Goal: Task Accomplishment & Management: Use online tool/utility

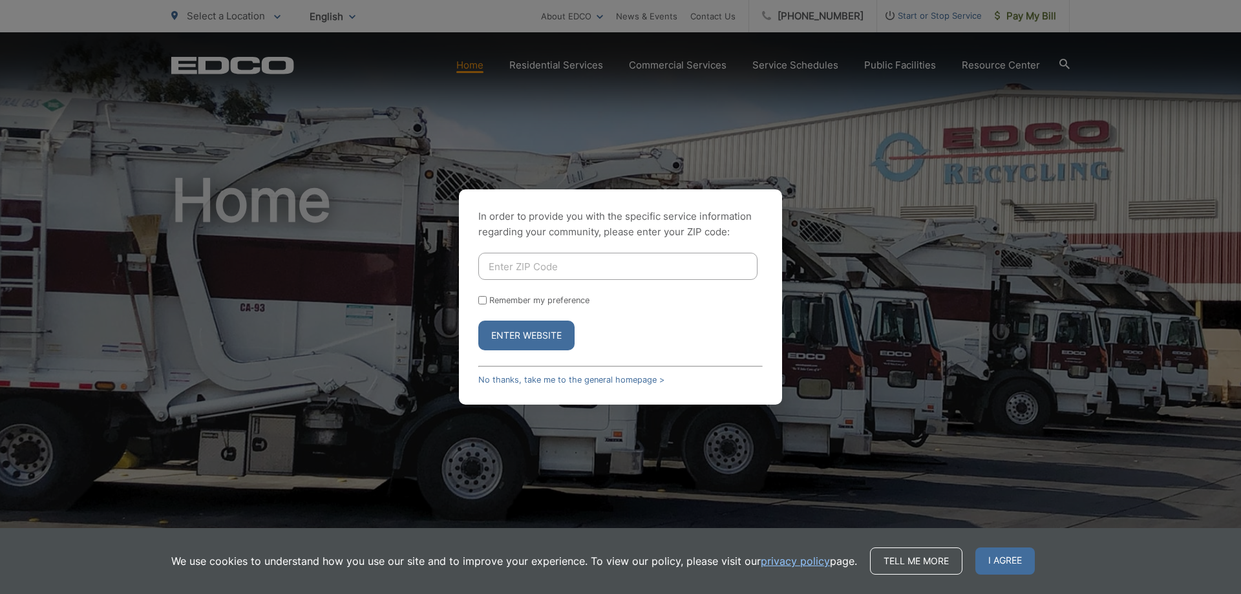
click at [491, 257] on input "Enter ZIP Code" at bounding box center [617, 266] width 279 height 27
type input "91978"
click at [512, 328] on button "Enter Website" at bounding box center [526, 336] width 96 height 30
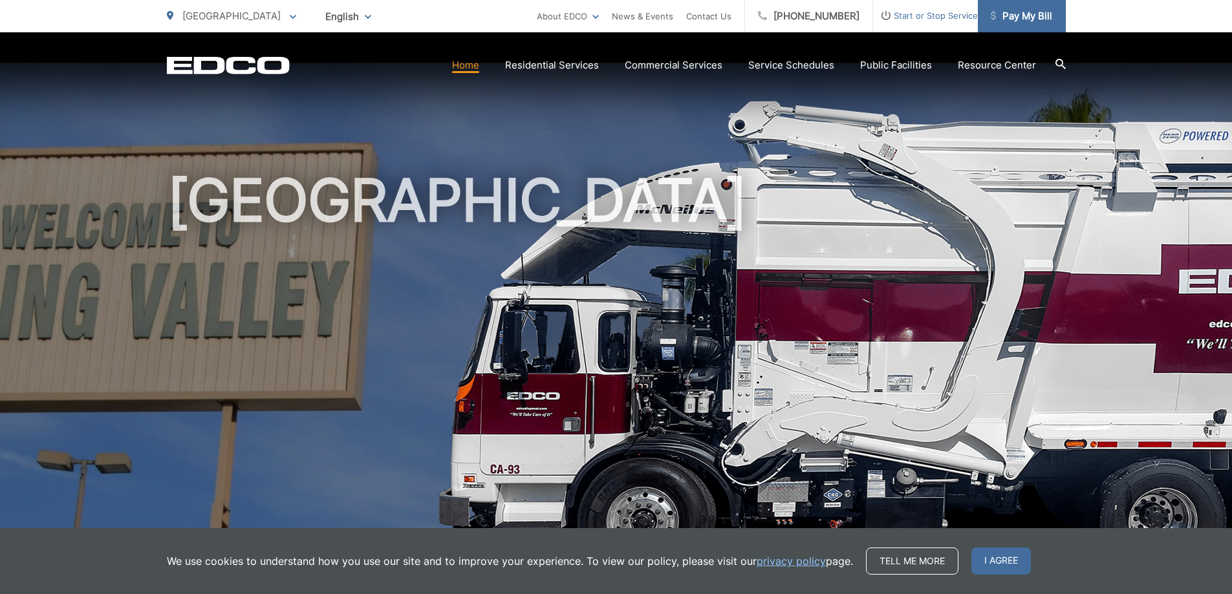
click at [1005, 15] on span "Pay My Bill" at bounding box center [1020, 16] width 61 height 16
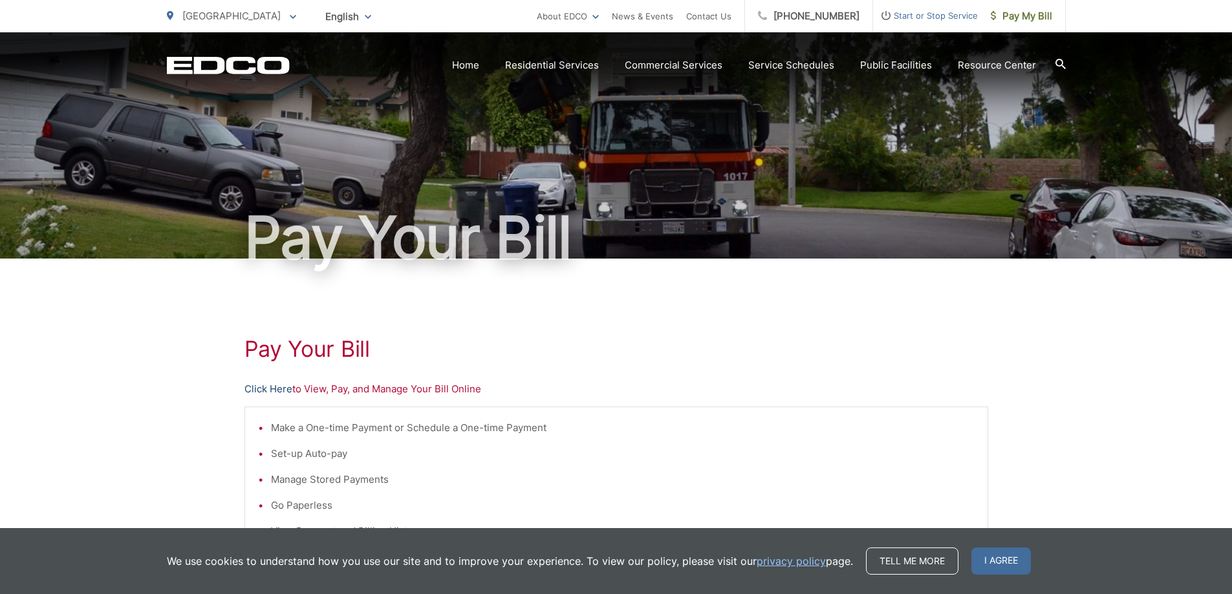
click at [256, 385] on link "Click Here" at bounding box center [268, 389] width 48 height 16
